Goal: Transaction & Acquisition: Subscribe to service/newsletter

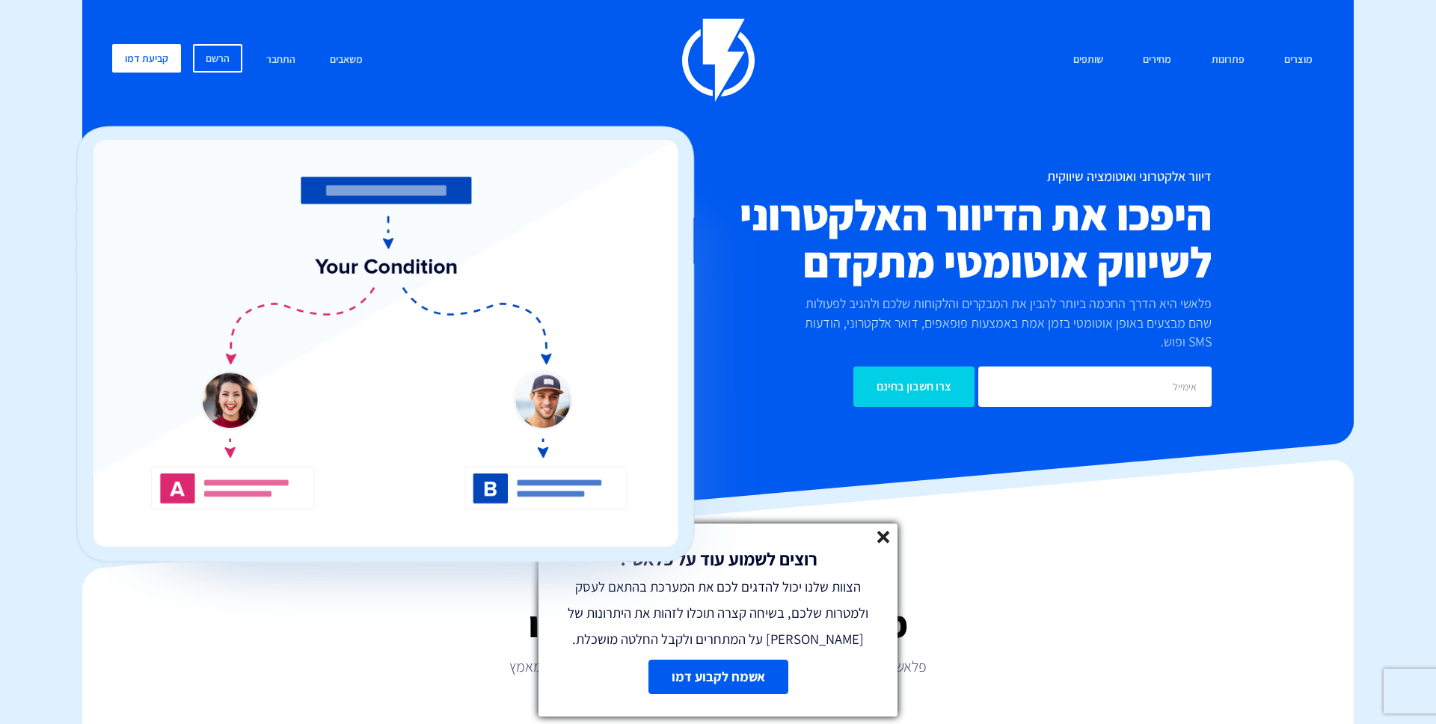
click at [888, 540] on icon at bounding box center [883, 537] width 13 height 13
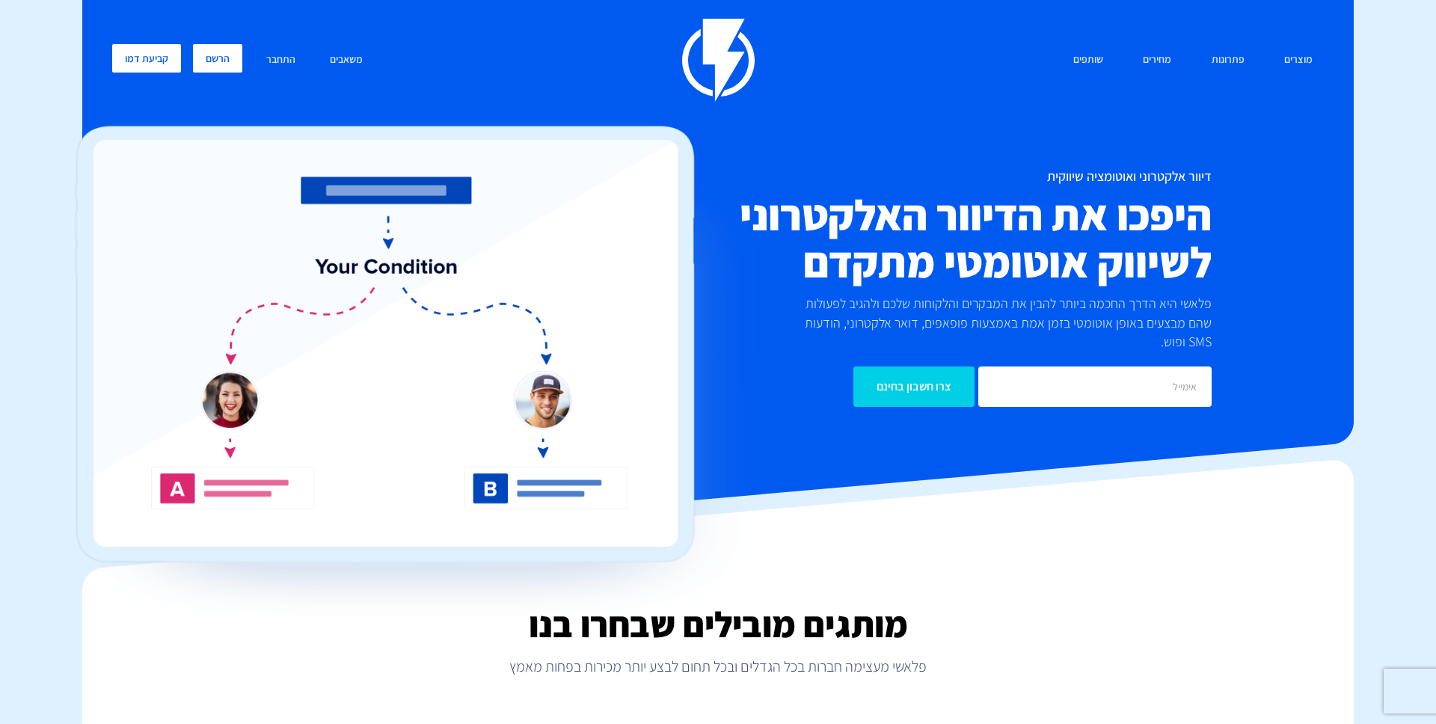
click at [220, 53] on link "הרשם" at bounding box center [217, 58] width 49 height 28
